Goal: Transaction & Acquisition: Purchase product/service

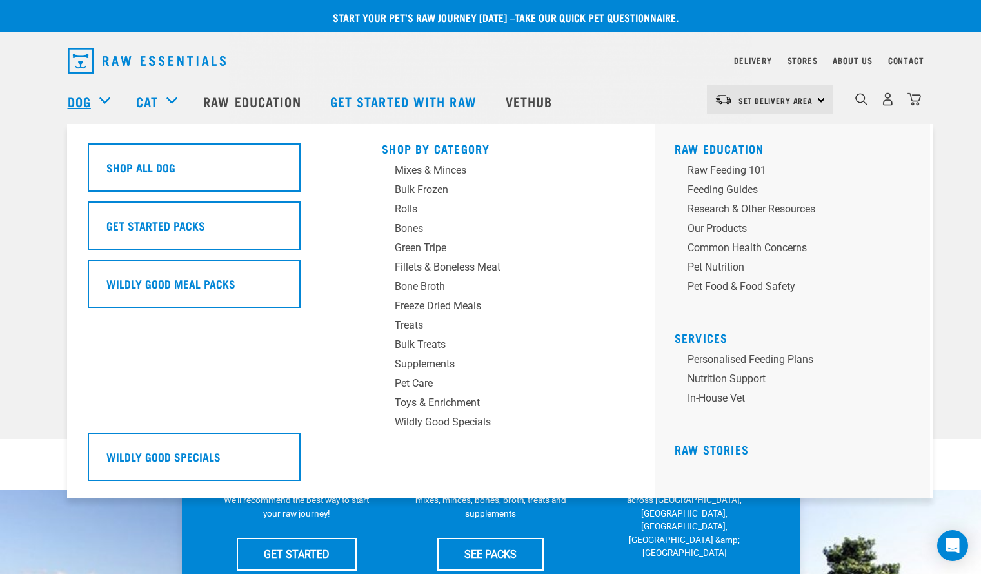
click at [81, 105] on link "Dog" at bounding box center [79, 101] width 23 height 19
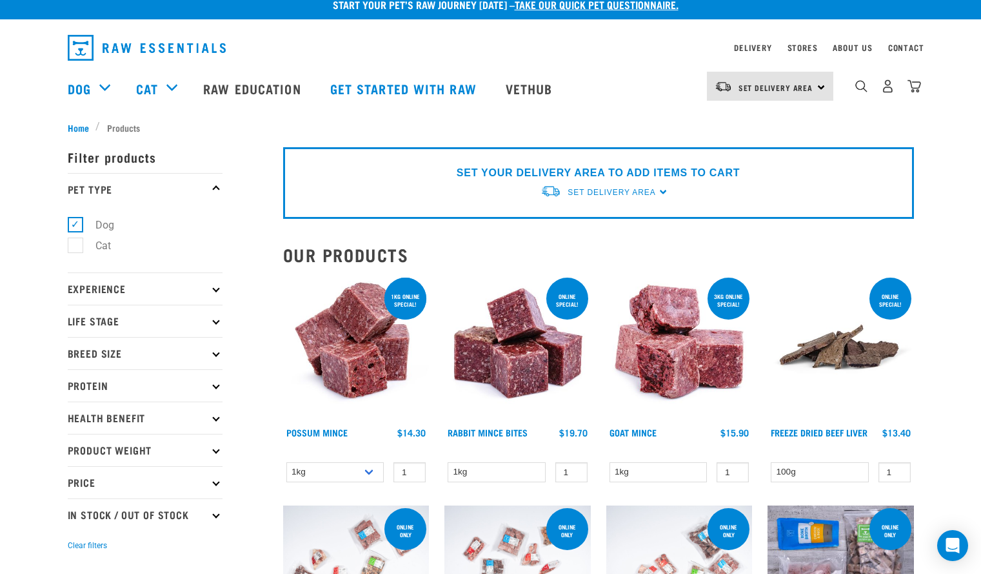
scroll to position [8, 0]
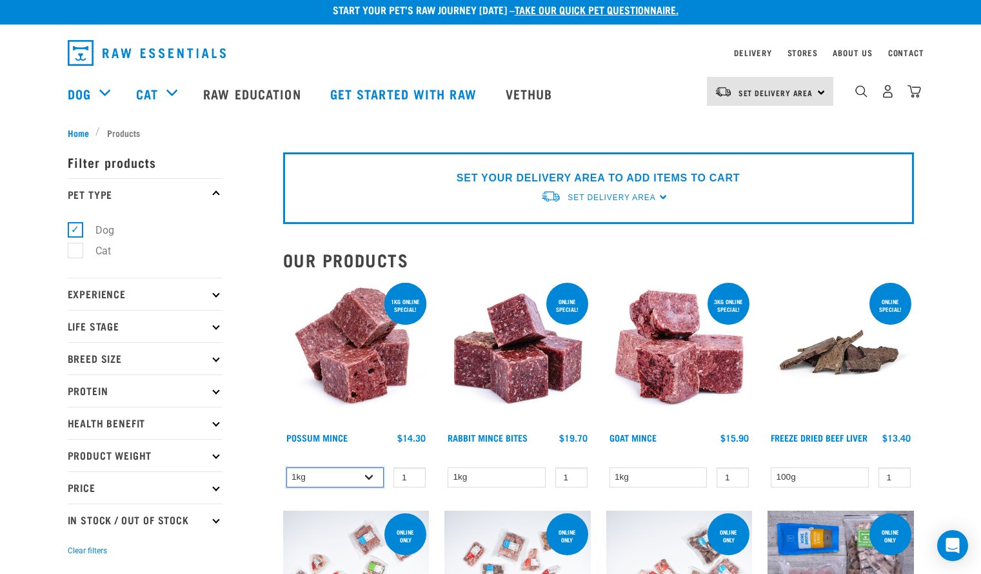
click at [370, 479] on select "1kg 3kg" at bounding box center [335, 477] width 98 height 20
click at [368, 477] on select "1kg 3kg" at bounding box center [335, 477] width 98 height 20
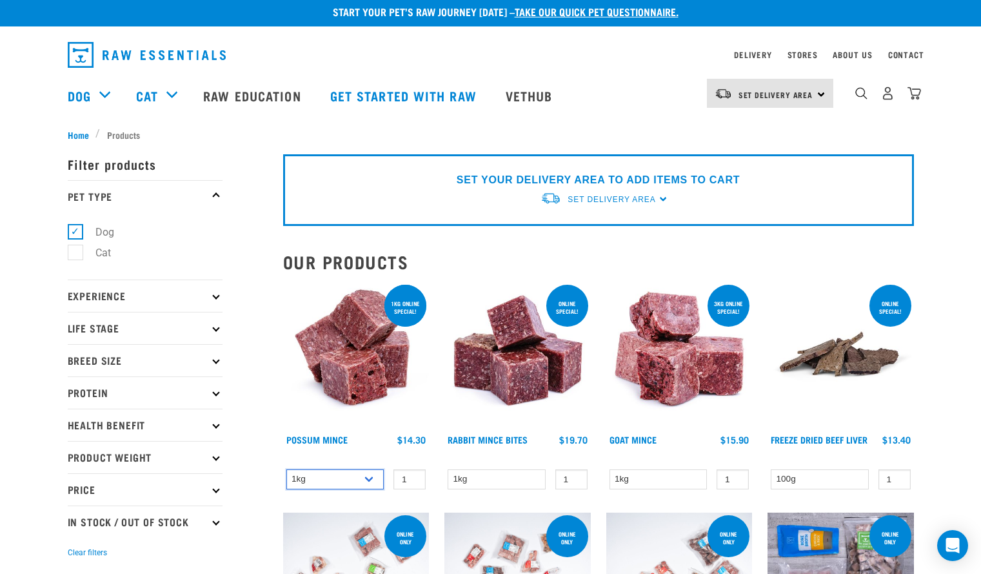
scroll to position [0, 0]
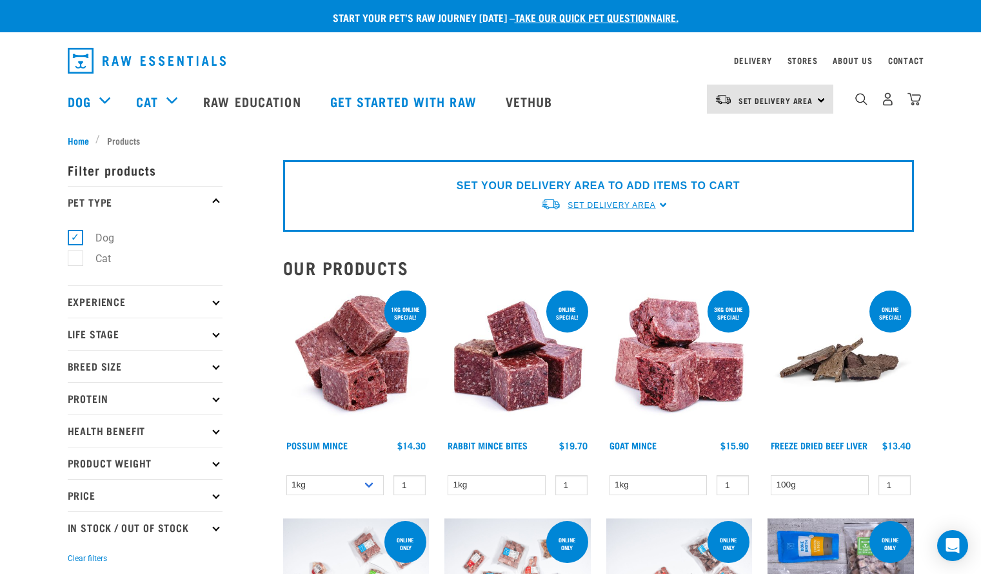
click at [610, 206] on span "Set Delivery Area" at bounding box center [612, 205] width 88 height 9
click at [591, 232] on link "[GEOGRAPHIC_DATA]" at bounding box center [605, 235] width 128 height 21
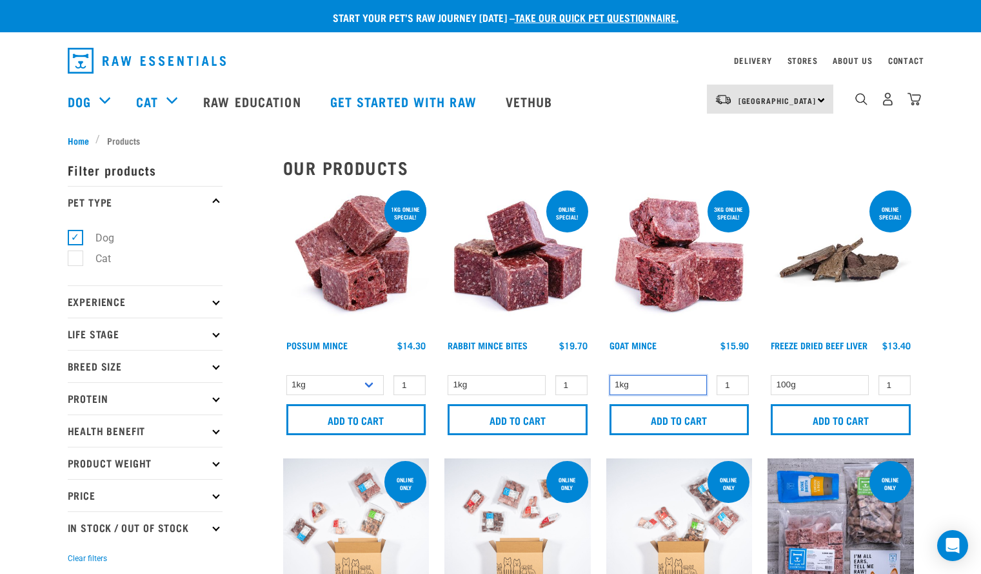
click at [691, 383] on select "1kg" at bounding box center [659, 385] width 98 height 20
click at [683, 274] on img at bounding box center [680, 261] width 146 height 146
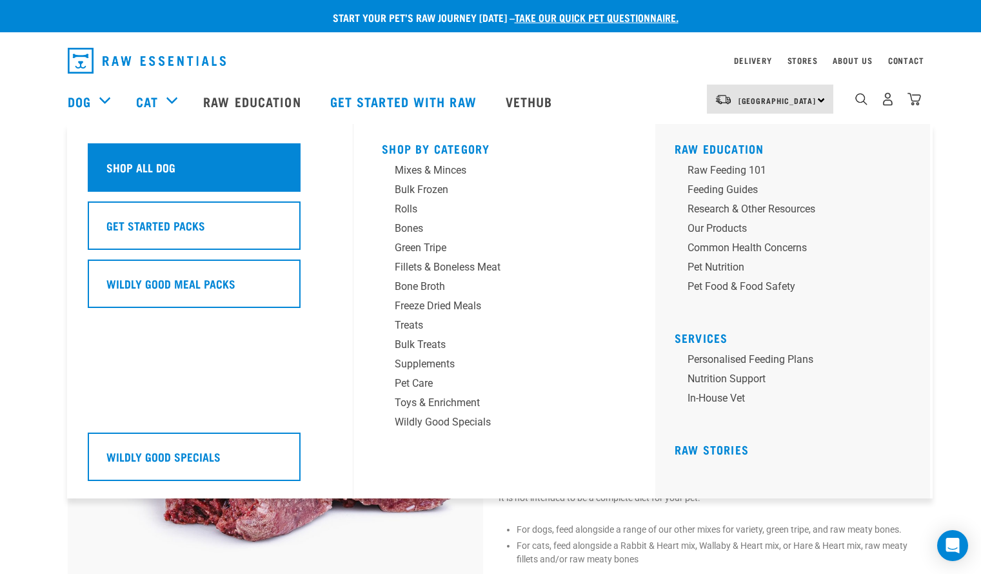
click at [118, 173] on h5 "Shop All Dog" at bounding box center [140, 167] width 69 height 17
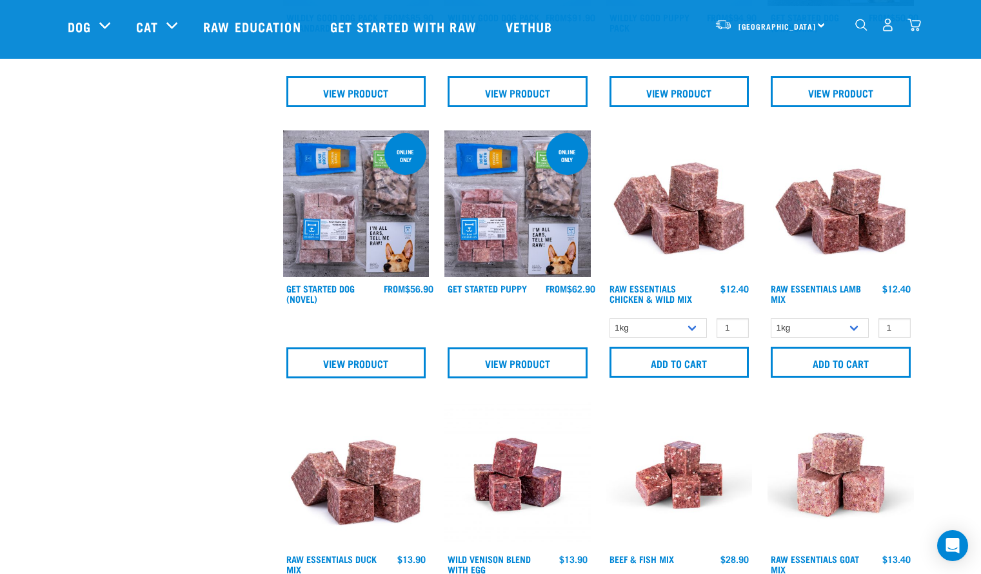
scroll to position [514, 0]
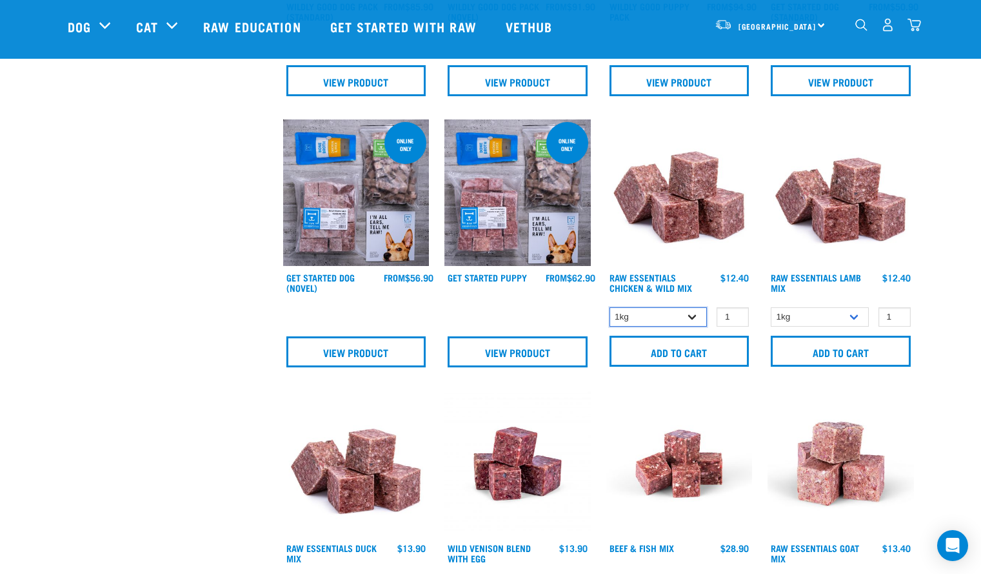
click at [693, 314] on select "1kg 3kg" at bounding box center [659, 317] width 98 height 20
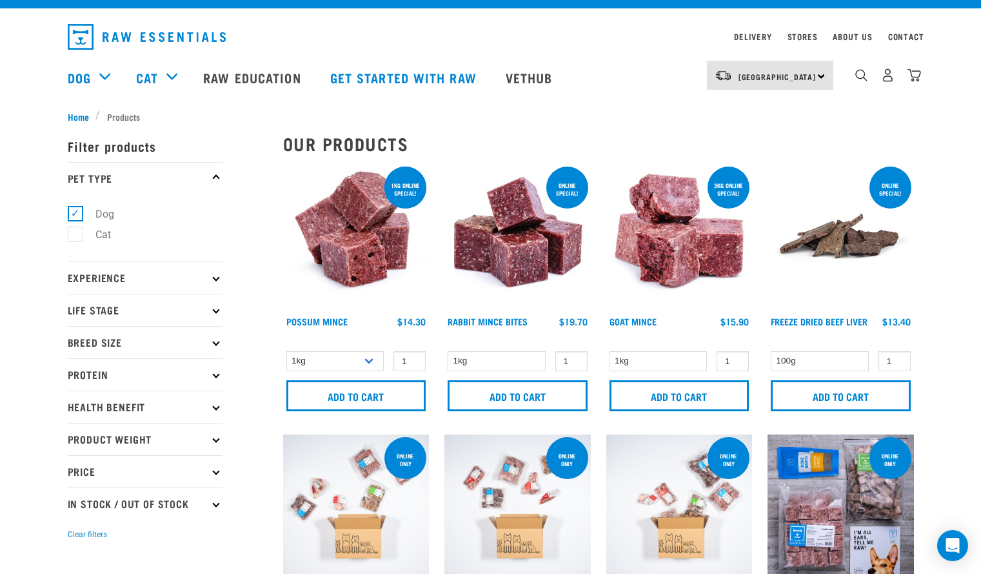
scroll to position [23, 0]
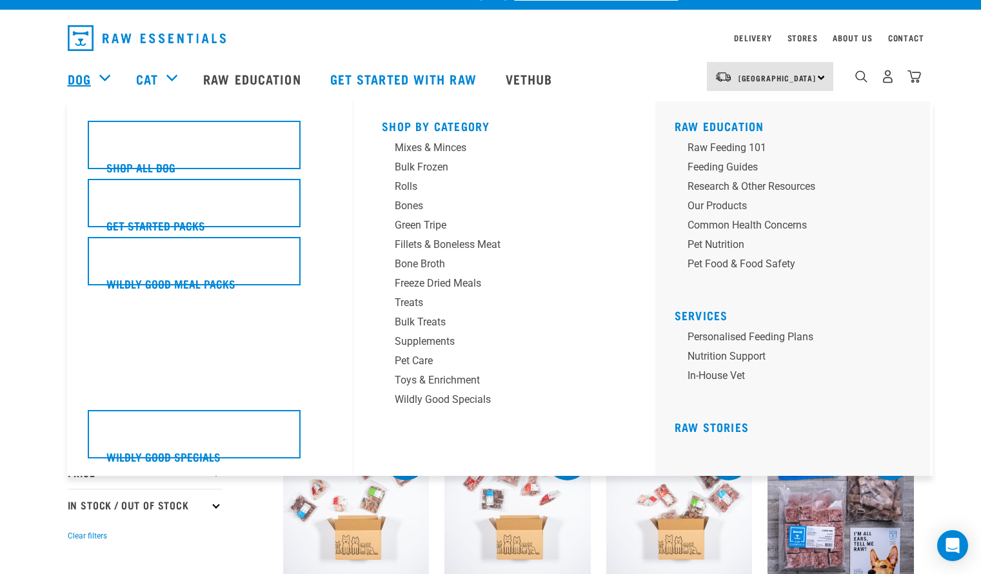
click at [79, 81] on link "Dog" at bounding box center [79, 78] width 23 height 19
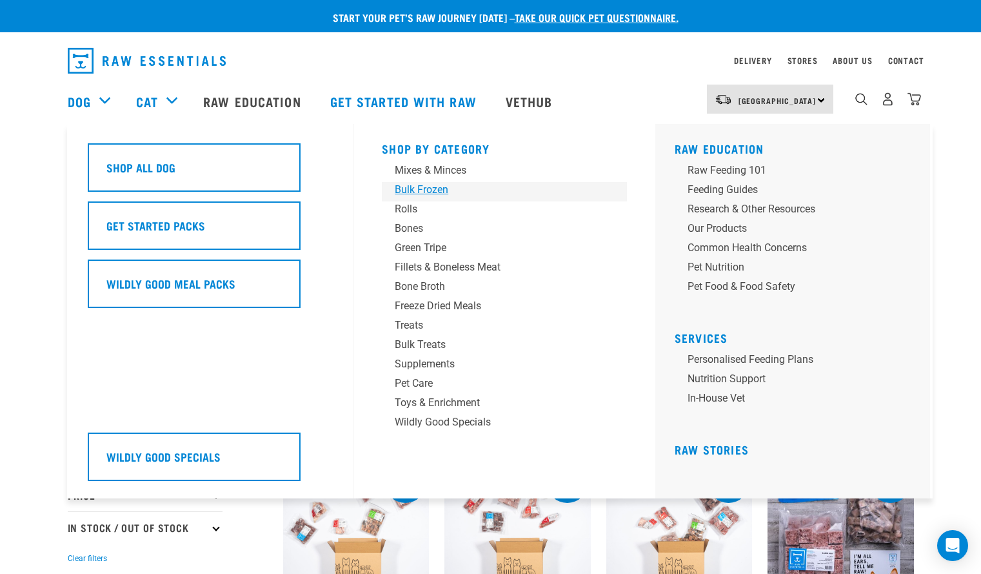
click at [410, 186] on div "Bulk Frozen" at bounding box center [495, 189] width 201 height 15
